Goal: Navigation & Orientation: Find specific page/section

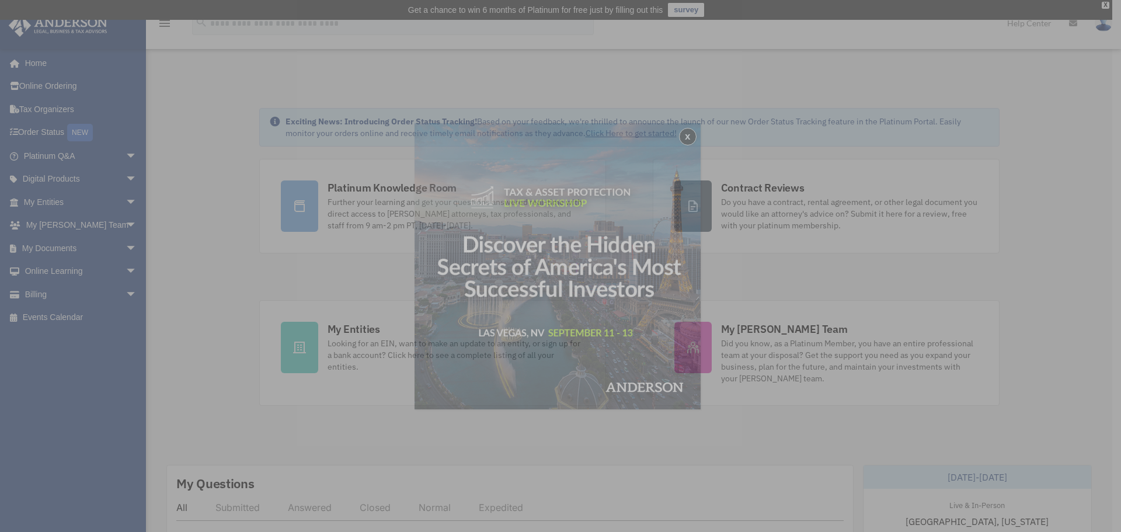
click at [396, 204] on div "x" at bounding box center [560, 266] width 1121 height 532
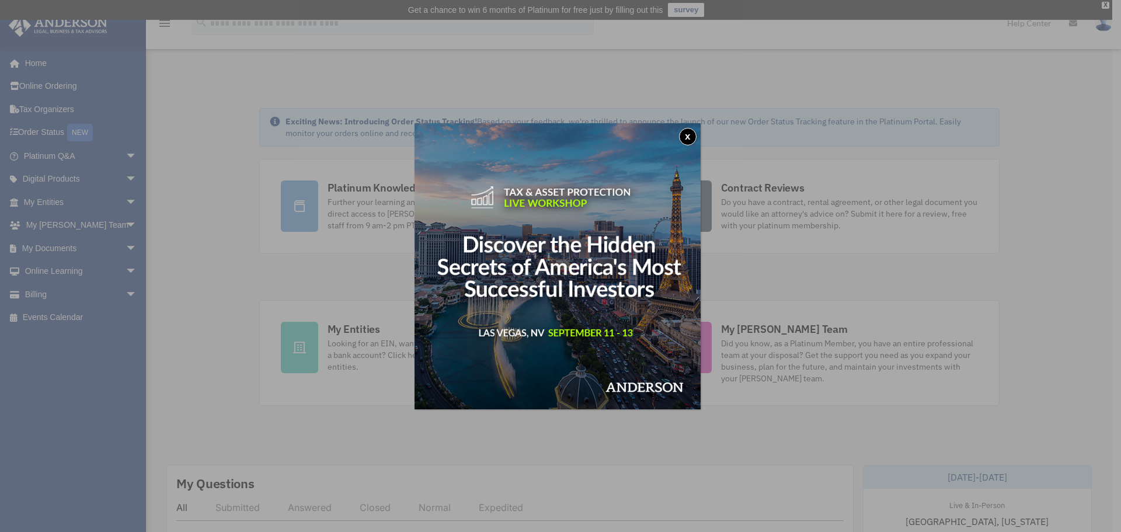
click at [694, 138] on button "x" at bounding box center [688, 137] width 18 height 18
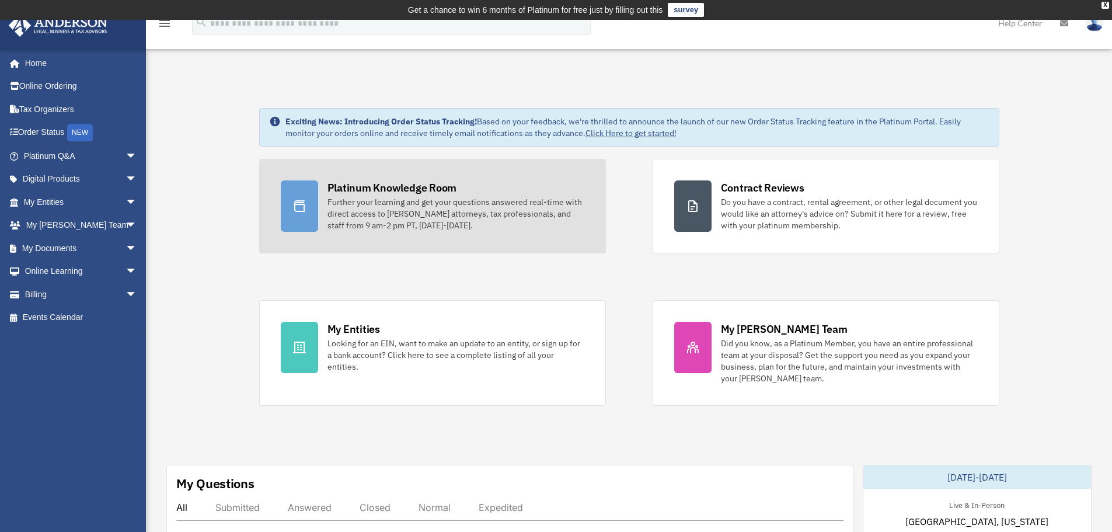
click at [461, 214] on div "Further your learning and get your questions answered real-time with direct acc…" at bounding box center [455, 213] width 257 height 35
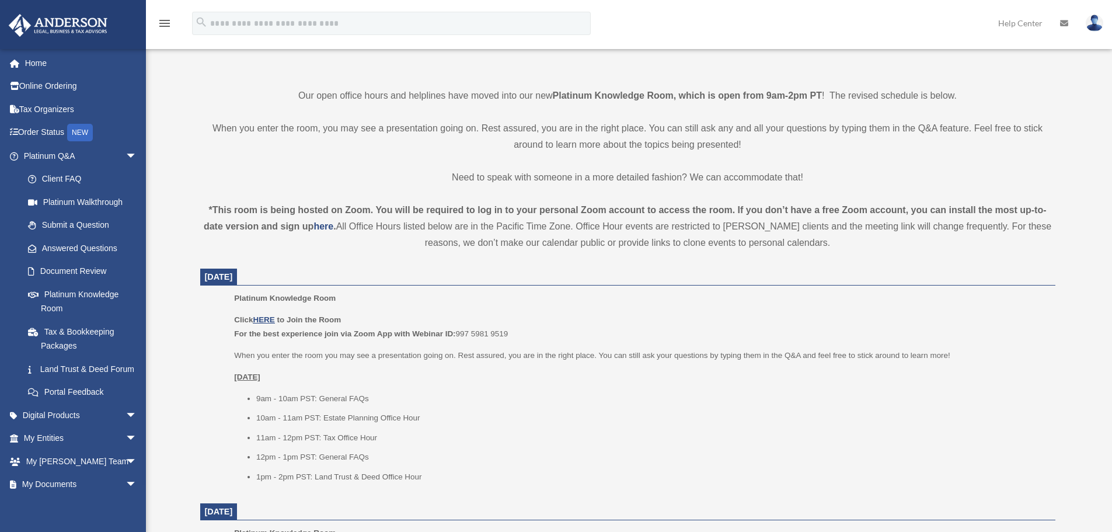
scroll to position [312, 0]
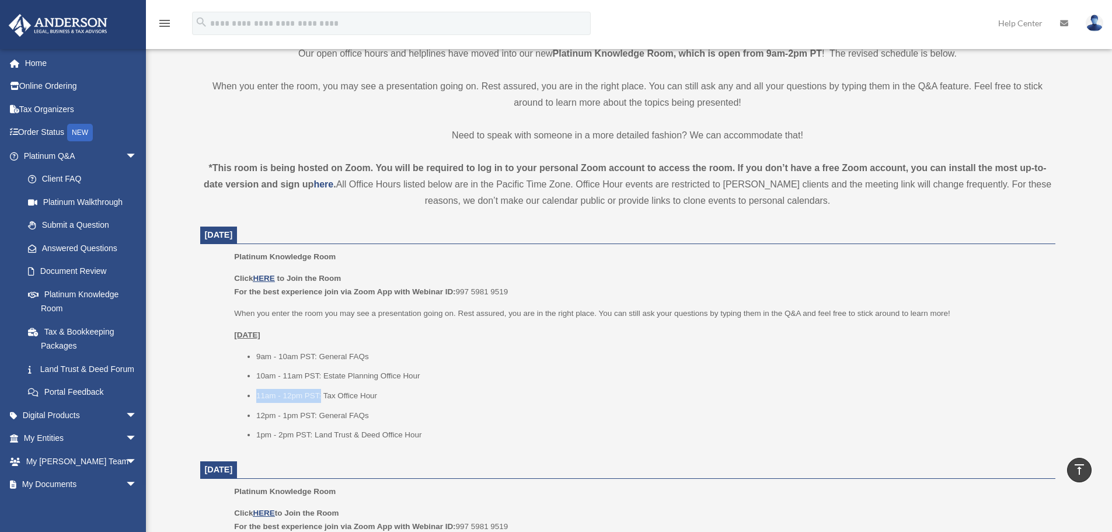
drag, startPoint x: 254, startPoint y: 399, endPoint x: 320, endPoint y: 396, distance: 66.0
click at [320, 396] on ul "9am - 10am PST: General FAQs 10am - 11am PST: Estate Planning Office Hour 11am …" at bounding box center [640, 396] width 812 height 92
copy li "11am - 12pm PST:"
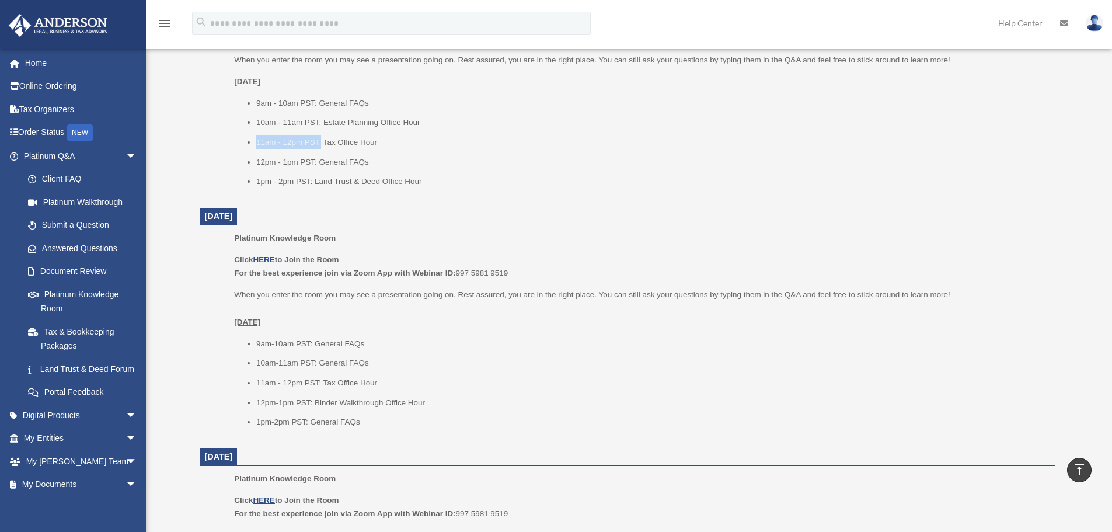
scroll to position [545, 0]
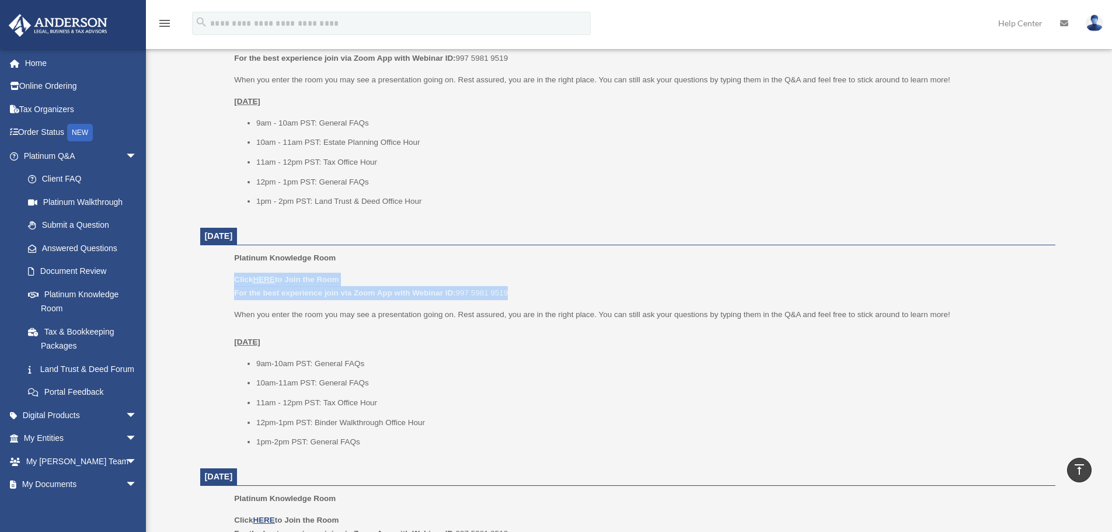
drag, startPoint x: 535, startPoint y: 291, endPoint x: 228, endPoint y: 274, distance: 306.9
click at [228, 274] on ul "Platinum Knowledge Room Click HERE to Join the Room For the best experience joi…" at bounding box center [627, 353] width 839 height 205
copy p "Click HERE to Join the Room For the best experience join via Zoom App with Webi…"
click at [468, 340] on p "When you enter the room you may see a presentation going on. Rest assured, you …" at bounding box center [640, 328] width 812 height 41
drag, startPoint x: 532, startPoint y: 297, endPoint x: 213, endPoint y: 284, distance: 319.5
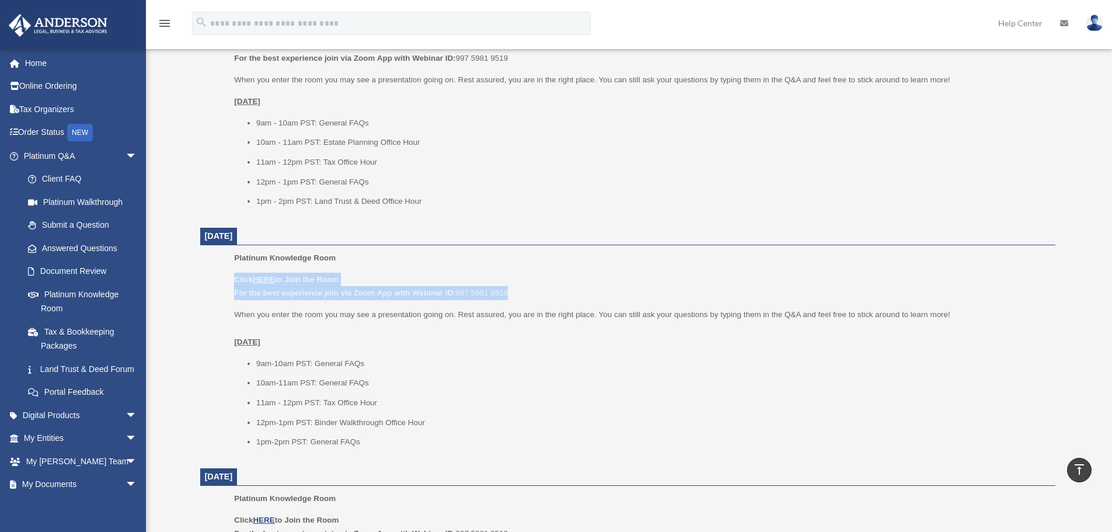
click at [213, 284] on ul "Platinum Knowledge Room Click HERE to Join the Room For the best experience joi…" at bounding box center [627, 353] width 839 height 205
copy p "Click HERE to Join the Room For the best experience join via Zoom App with Webi…"
click at [264, 280] on u "HERE" at bounding box center [264, 279] width 22 height 9
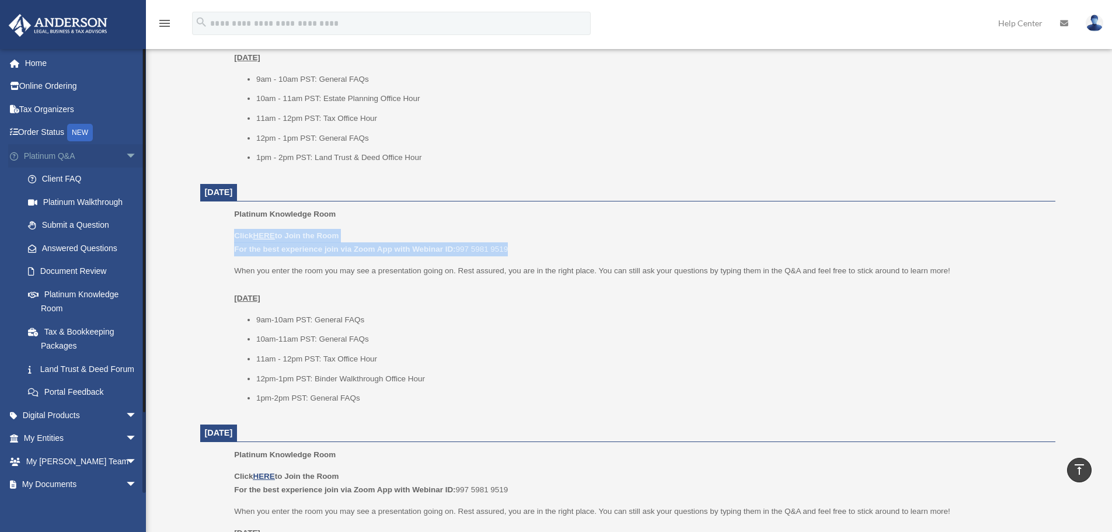
scroll to position [662, 0]
